Goal: Task Accomplishment & Management: Manage account settings

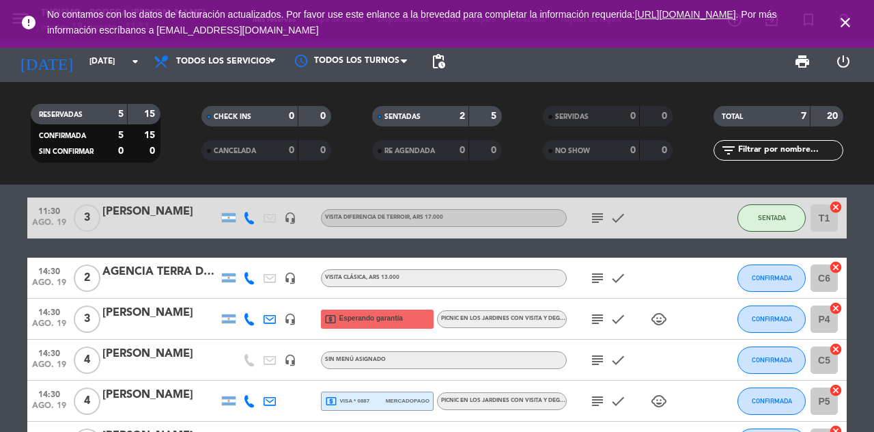
scroll to position [109, 0]
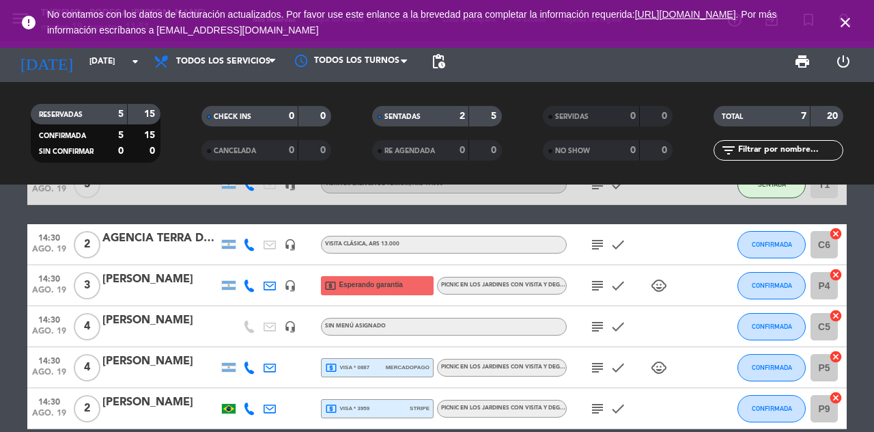
click at [597, 324] on icon "subject" at bounding box center [597, 326] width 16 height 16
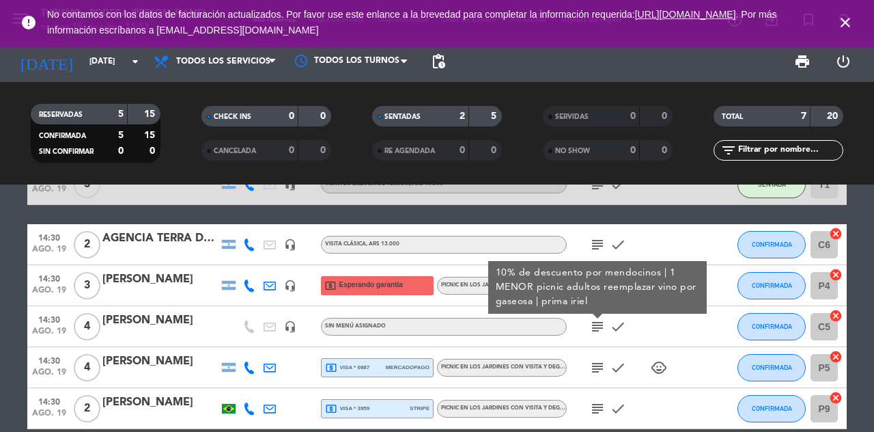
click at [600, 331] on icon "subject" at bounding box center [597, 326] width 16 height 16
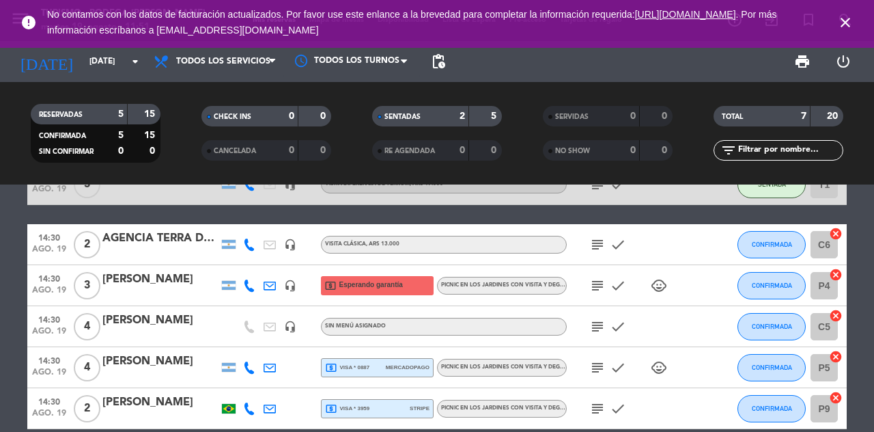
click at [598, 331] on icon "subject" at bounding box center [597, 326] width 16 height 16
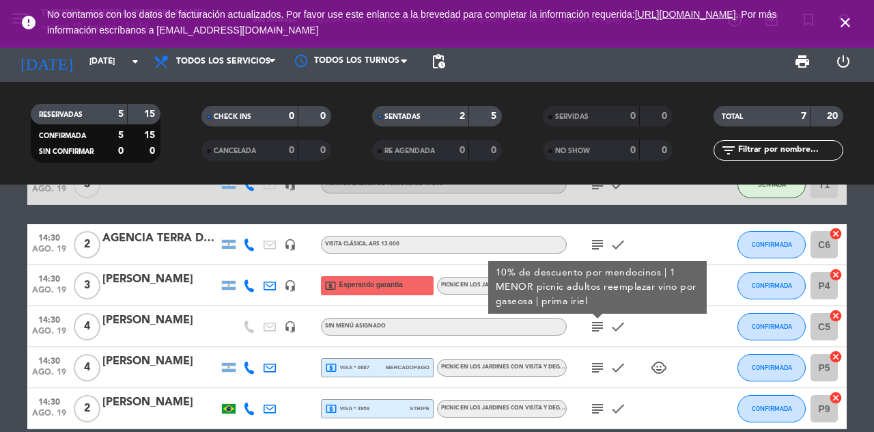
click at [598, 332] on icon "subject" at bounding box center [597, 326] width 16 height 16
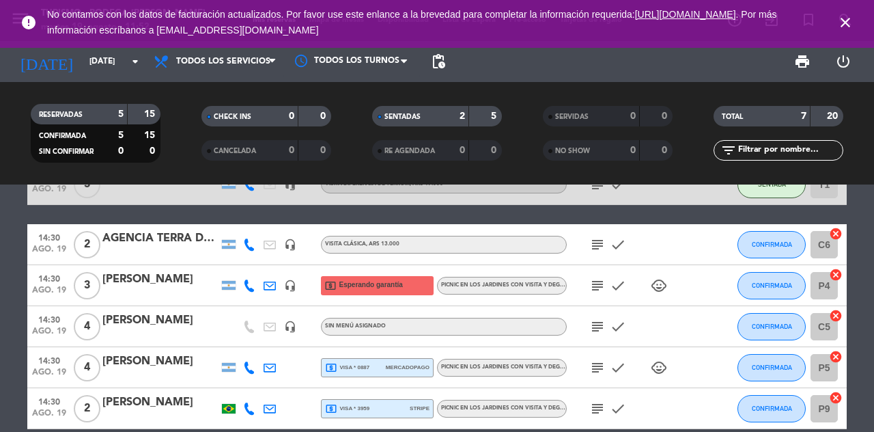
click at [600, 371] on icon "subject" at bounding box center [597, 367] width 16 height 16
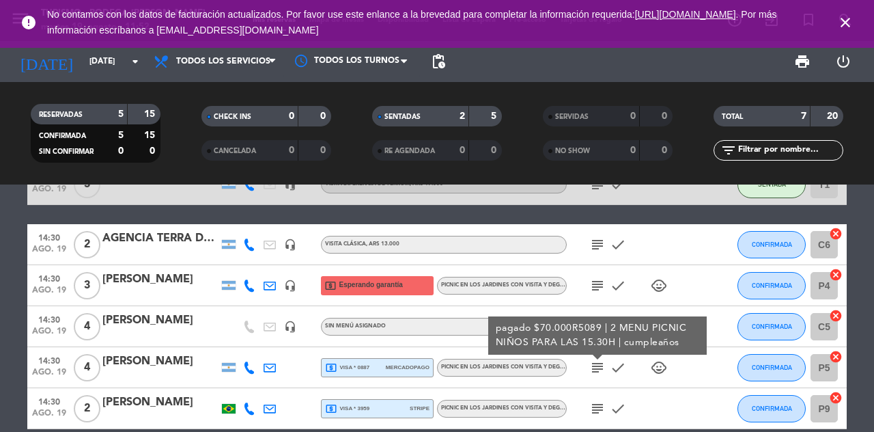
click at [605, 365] on icon "subject" at bounding box center [597, 367] width 16 height 16
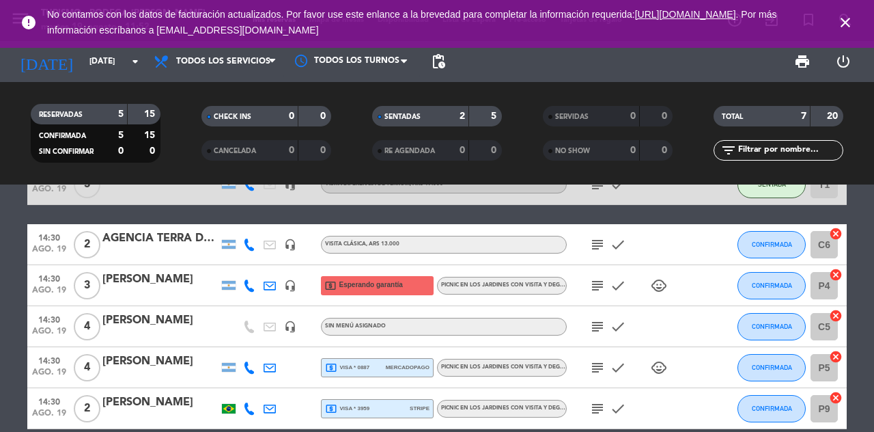
click at [667, 366] on icon "child_care" at bounding box center [659, 367] width 16 height 16
click at [664, 361] on icon "child_care" at bounding box center [659, 367] width 16 height 16
click at [602, 328] on icon "subject" at bounding box center [597, 326] width 16 height 16
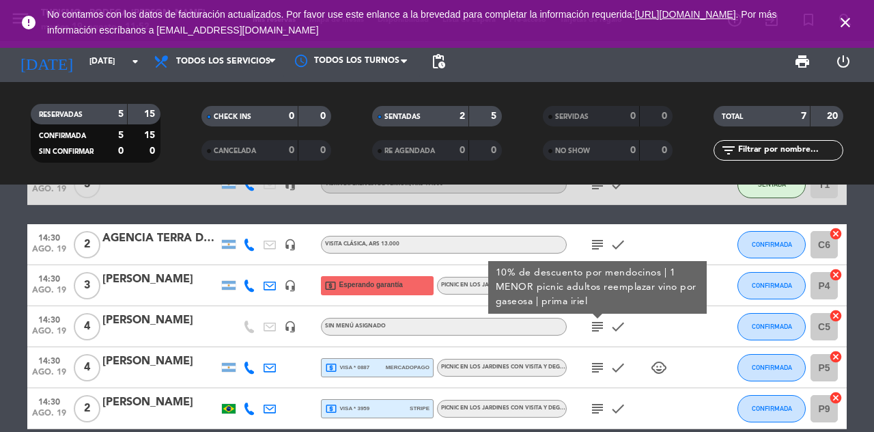
click at [597, 318] on div at bounding box center [598, 316] width 10 height 5
